Goal: Navigation & Orientation: Find specific page/section

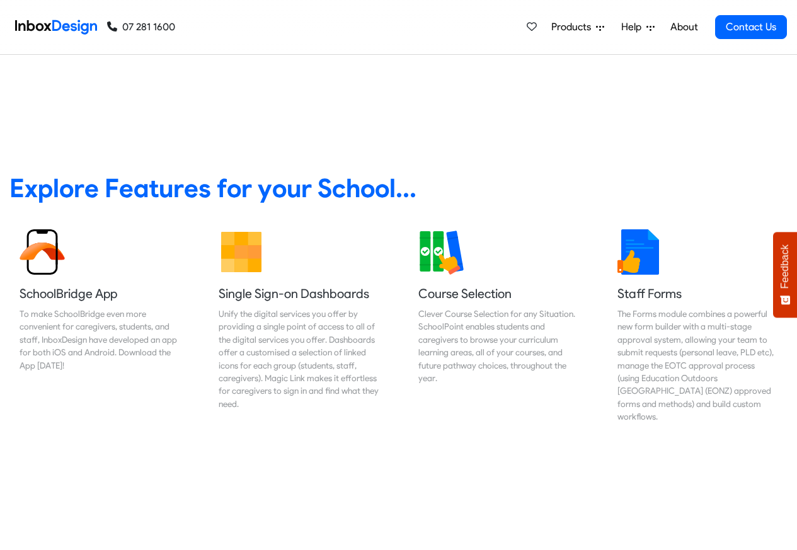
scroll to position [454, 0]
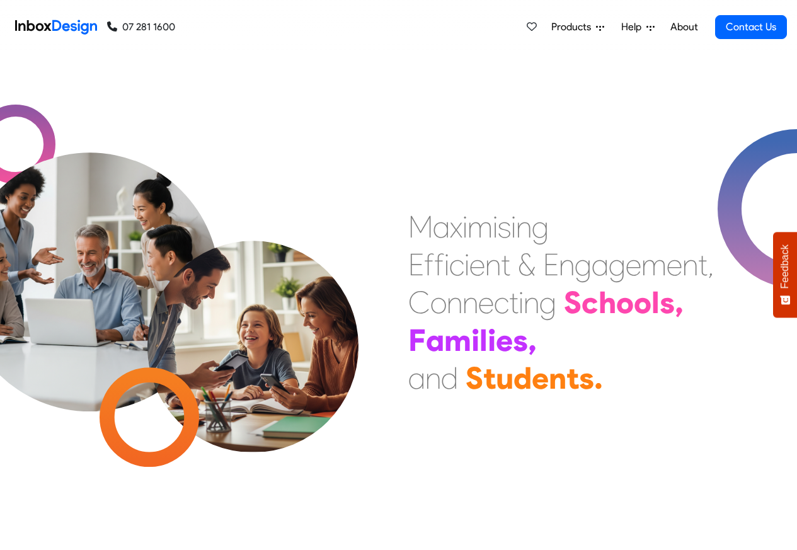
click at [573, 28] on span "Products" at bounding box center [573, 27] width 45 height 15
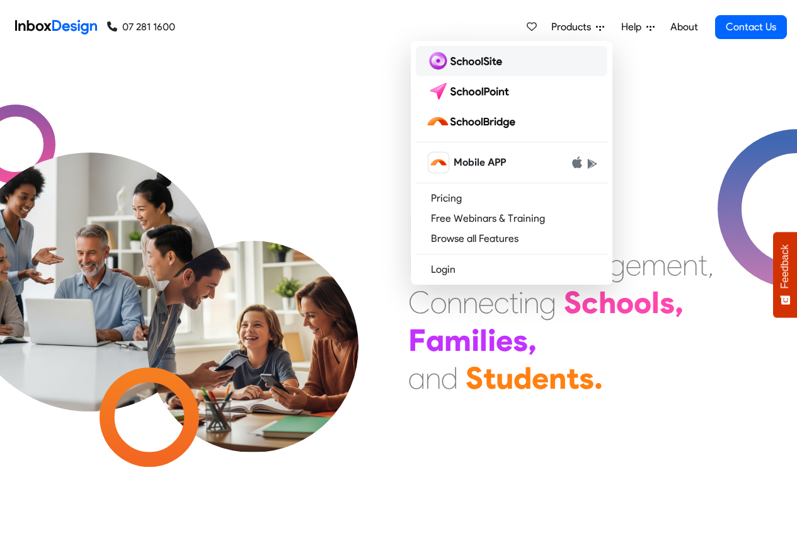
click at [463, 60] on img at bounding box center [466, 61] width 81 height 20
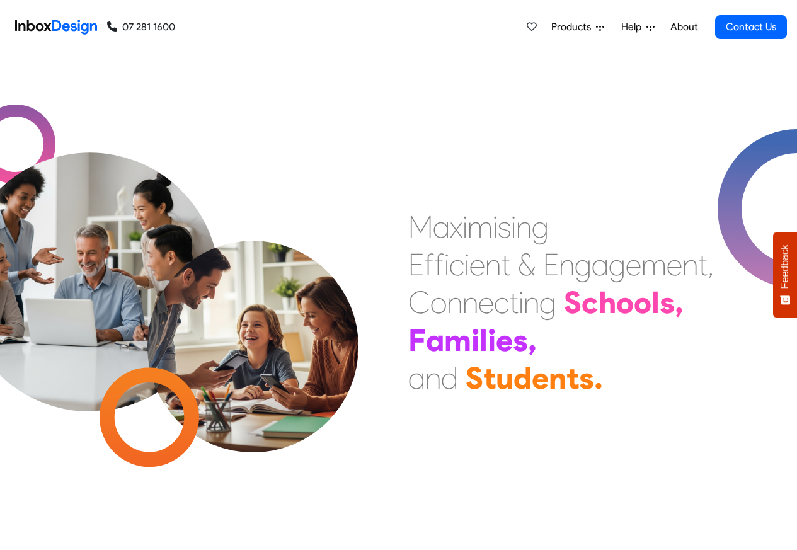
click at [596, 27] on span "Products" at bounding box center [573, 27] width 45 height 15
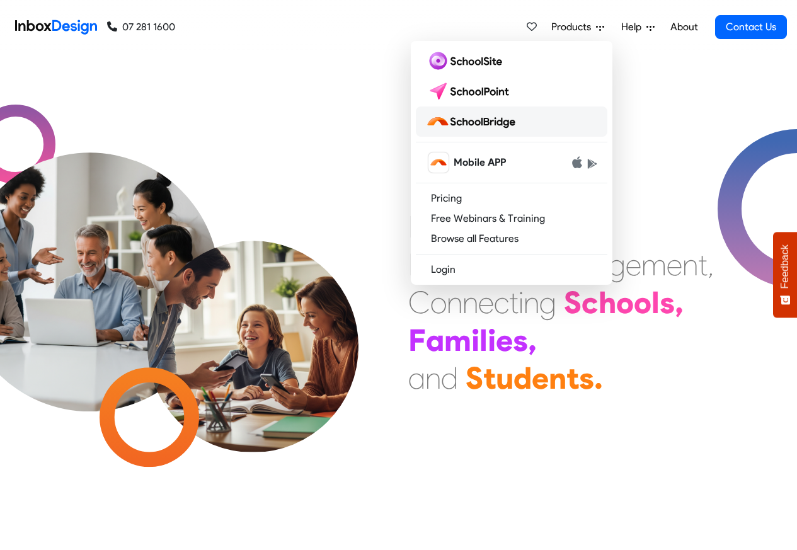
click at [471, 122] on img at bounding box center [473, 122] width 95 height 20
